Goal: Task Accomplishment & Management: Use online tool/utility

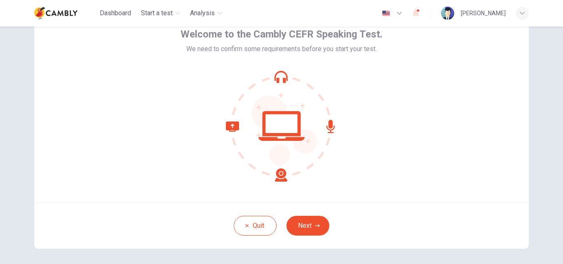
scroll to position [79, 0]
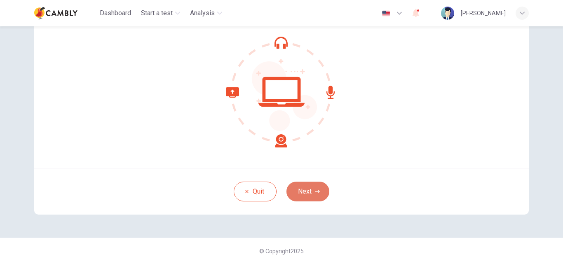
click at [306, 191] on button "Next" at bounding box center [308, 192] width 43 height 20
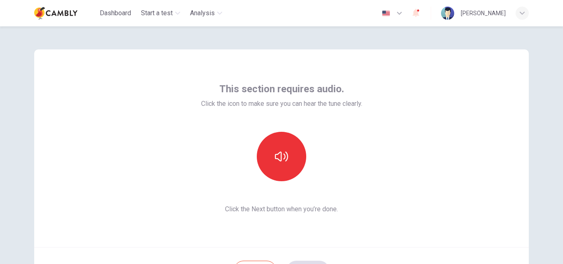
scroll to position [10, 0]
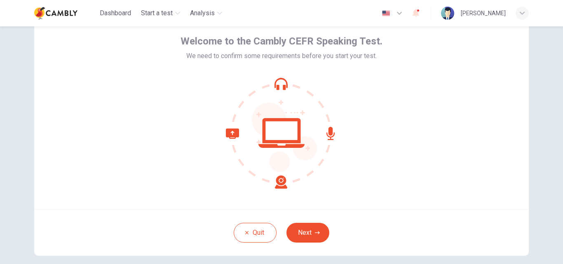
scroll to position [38, 0]
click at [302, 233] on button "Next" at bounding box center [308, 233] width 43 height 20
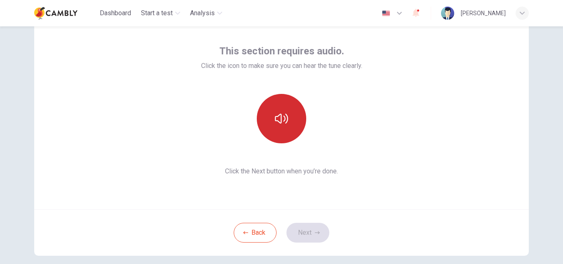
click at [287, 115] on button "button" at bounding box center [281, 118] width 49 height 49
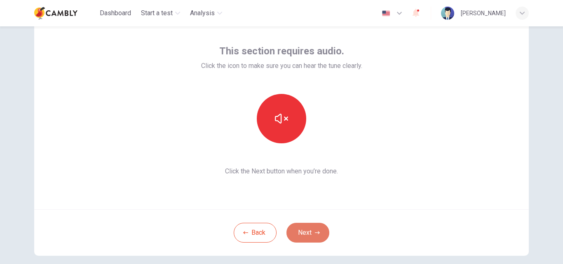
click at [306, 232] on button "Next" at bounding box center [308, 233] width 43 height 20
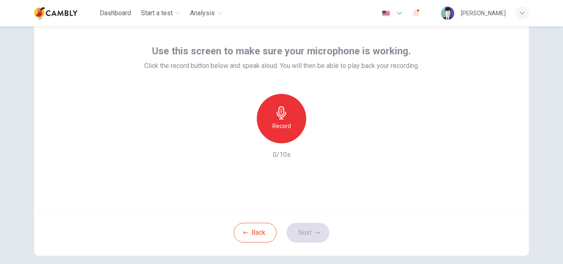
click at [277, 132] on div "Record" at bounding box center [281, 118] width 49 height 49
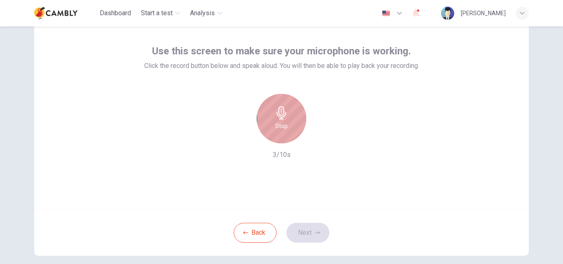
click at [280, 128] on h6 "Stop" at bounding box center [282, 126] width 12 height 10
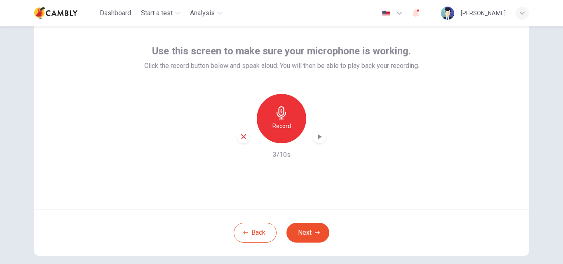
click at [318, 135] on icon "button" at bounding box center [320, 137] width 8 height 8
click at [306, 233] on button "Next" at bounding box center [308, 233] width 43 height 20
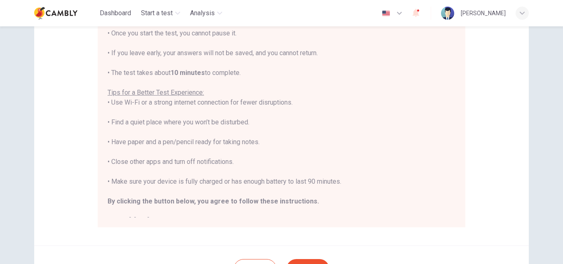
scroll to position [115, 0]
